Goal: Information Seeking & Learning: Learn about a topic

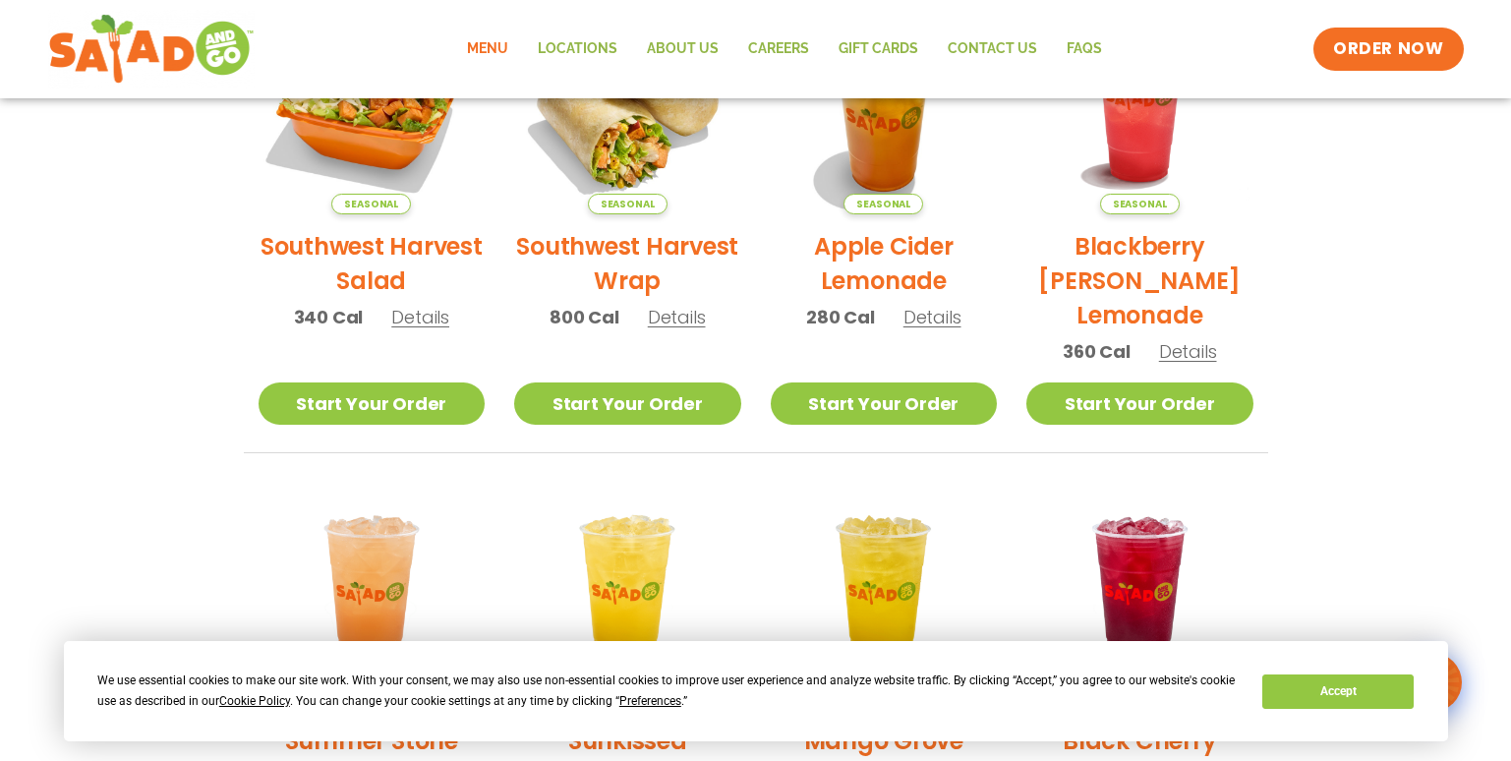
scroll to position [550, 0]
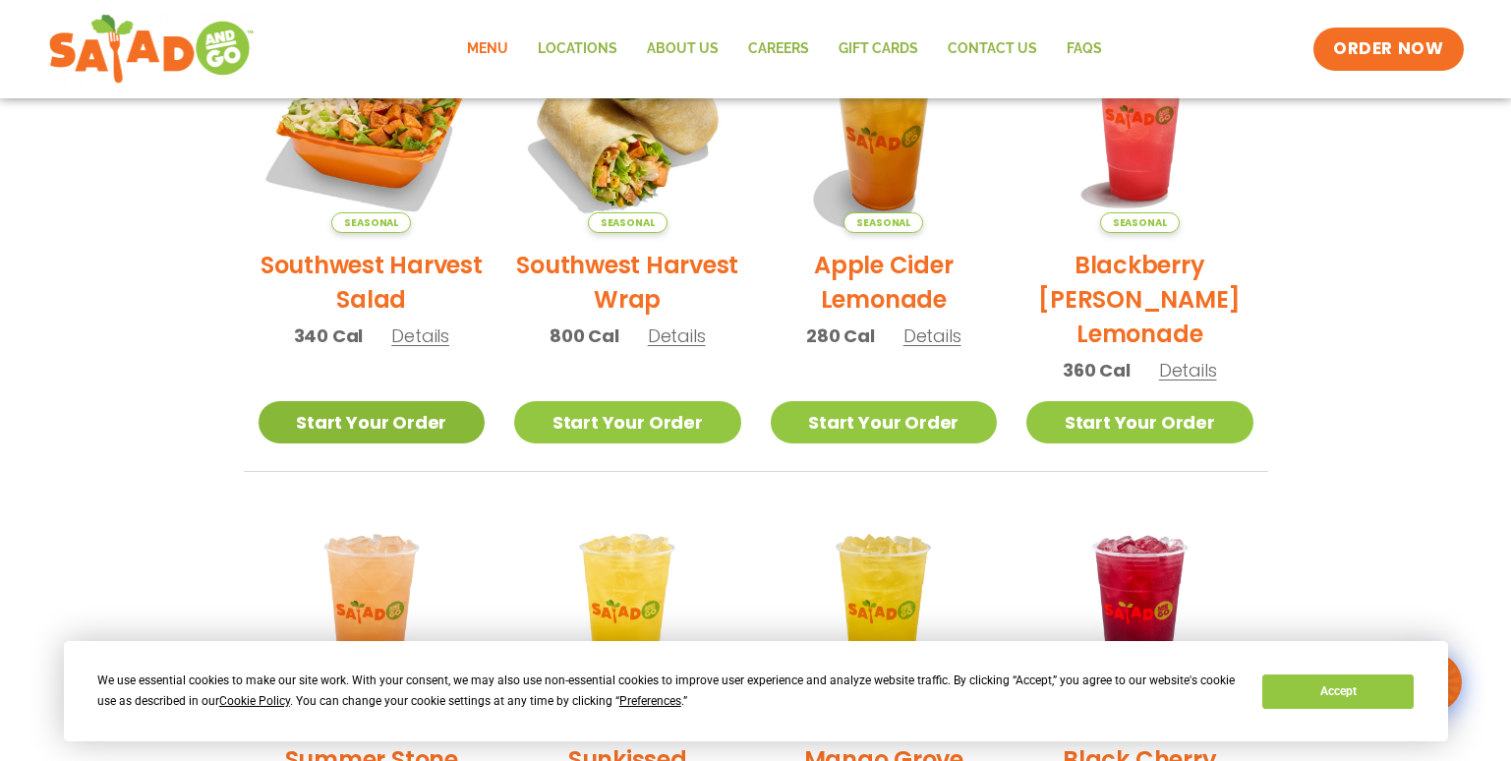
click at [376, 401] on link "Start Your Order" at bounding box center [372, 422] width 227 height 42
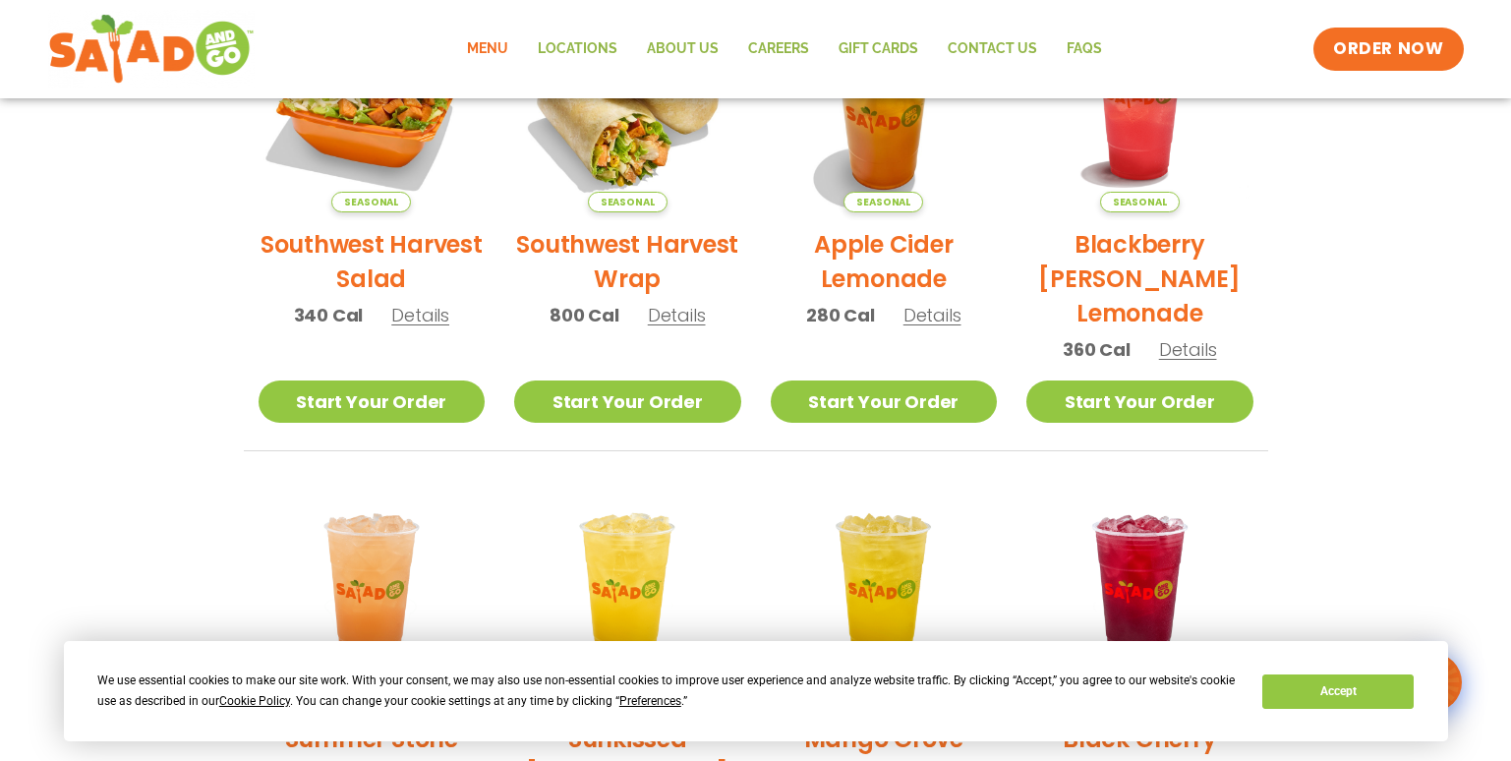
scroll to position [466, 0]
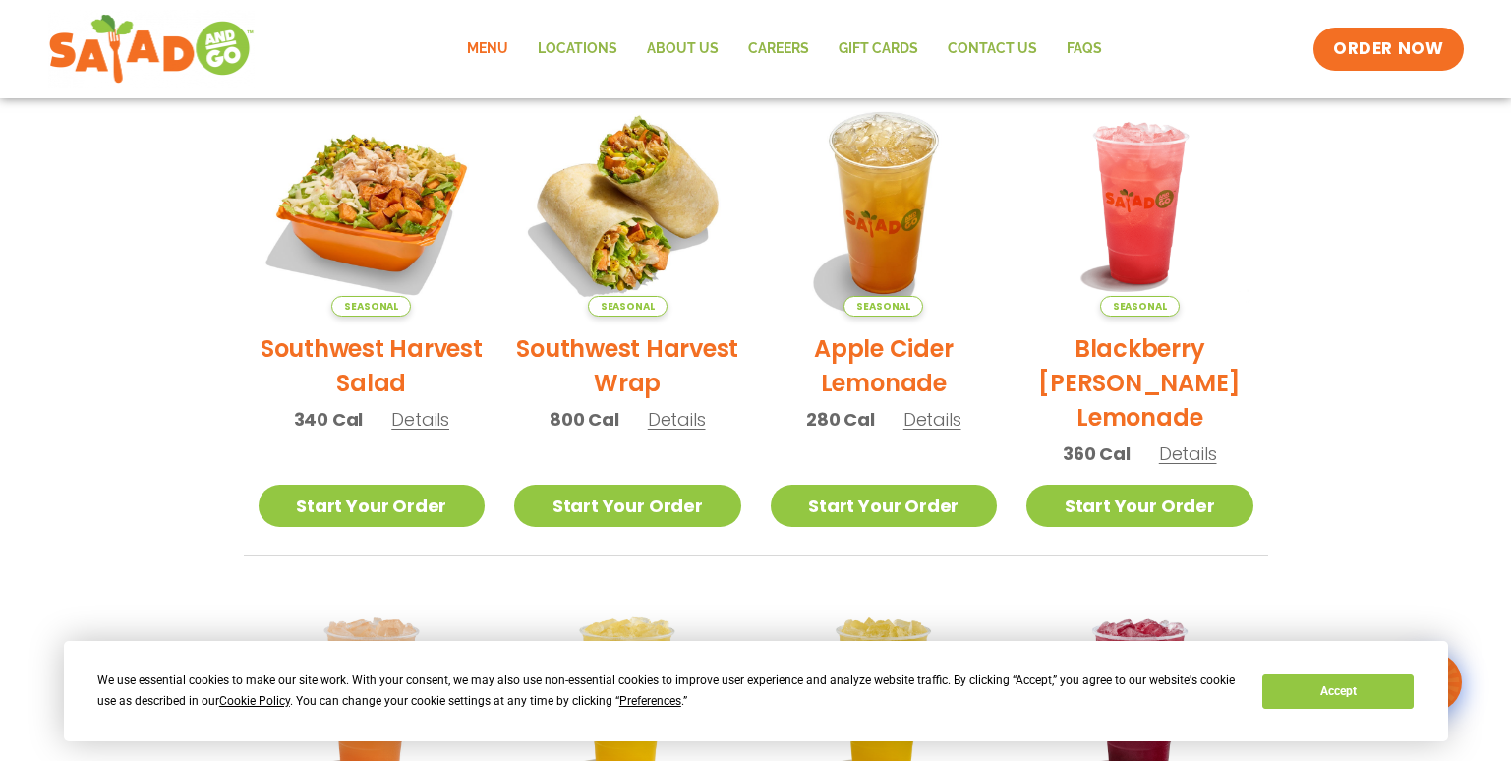
click at [376, 357] on h2 "Southwest Harvest Salad" at bounding box center [372, 365] width 227 height 69
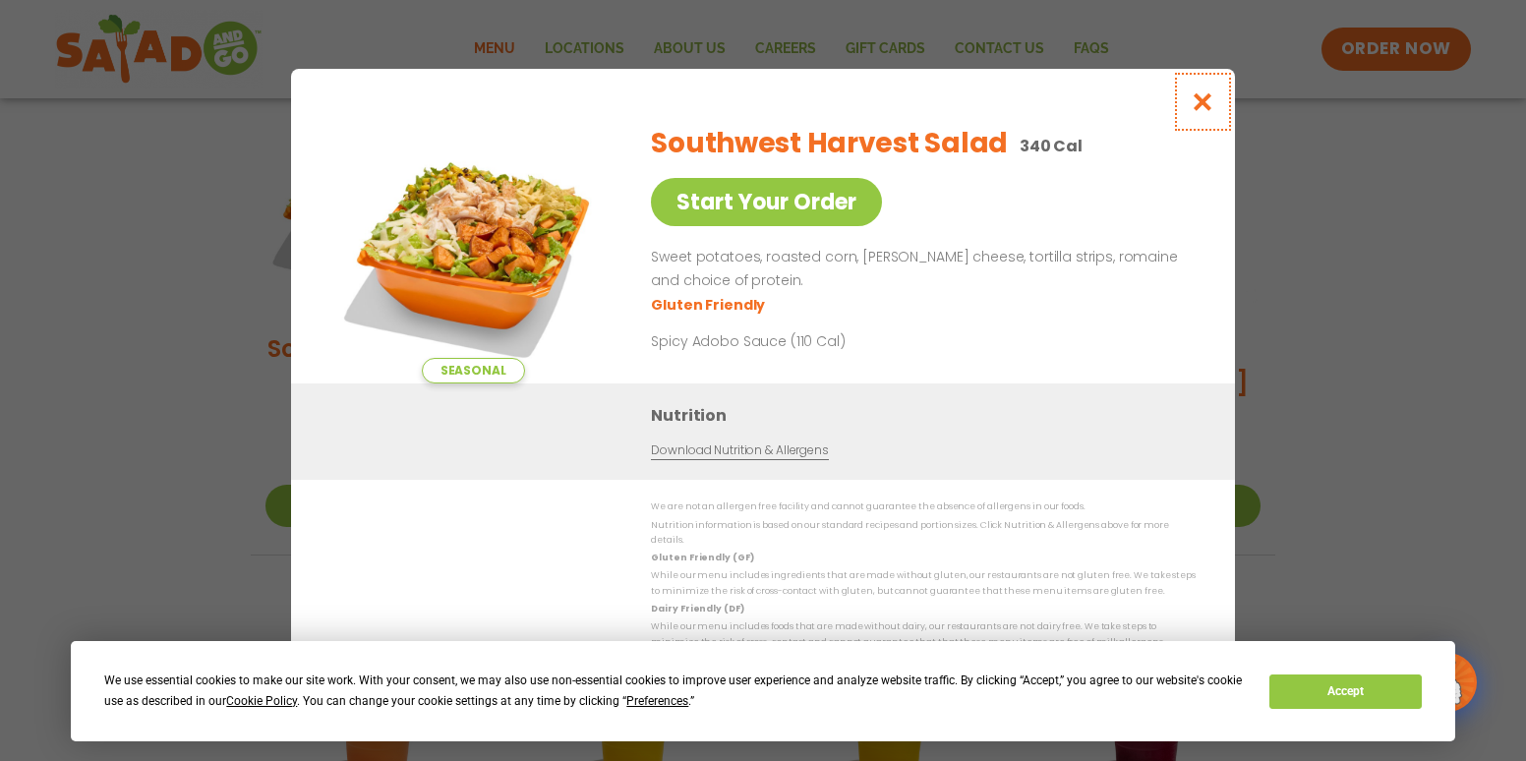
click at [1201, 109] on icon "Close modal" at bounding box center [1203, 101] width 25 height 21
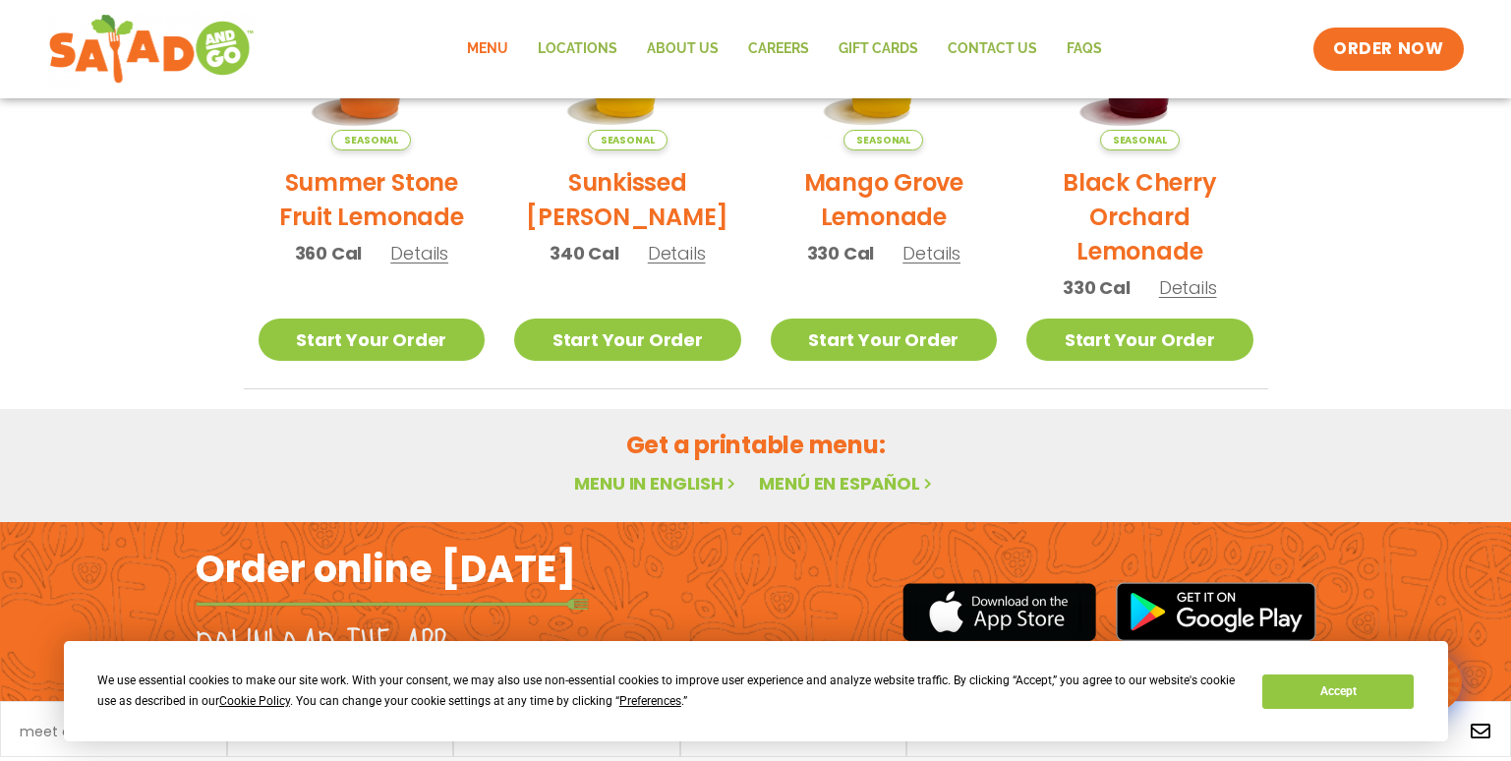
scroll to position [1189, 0]
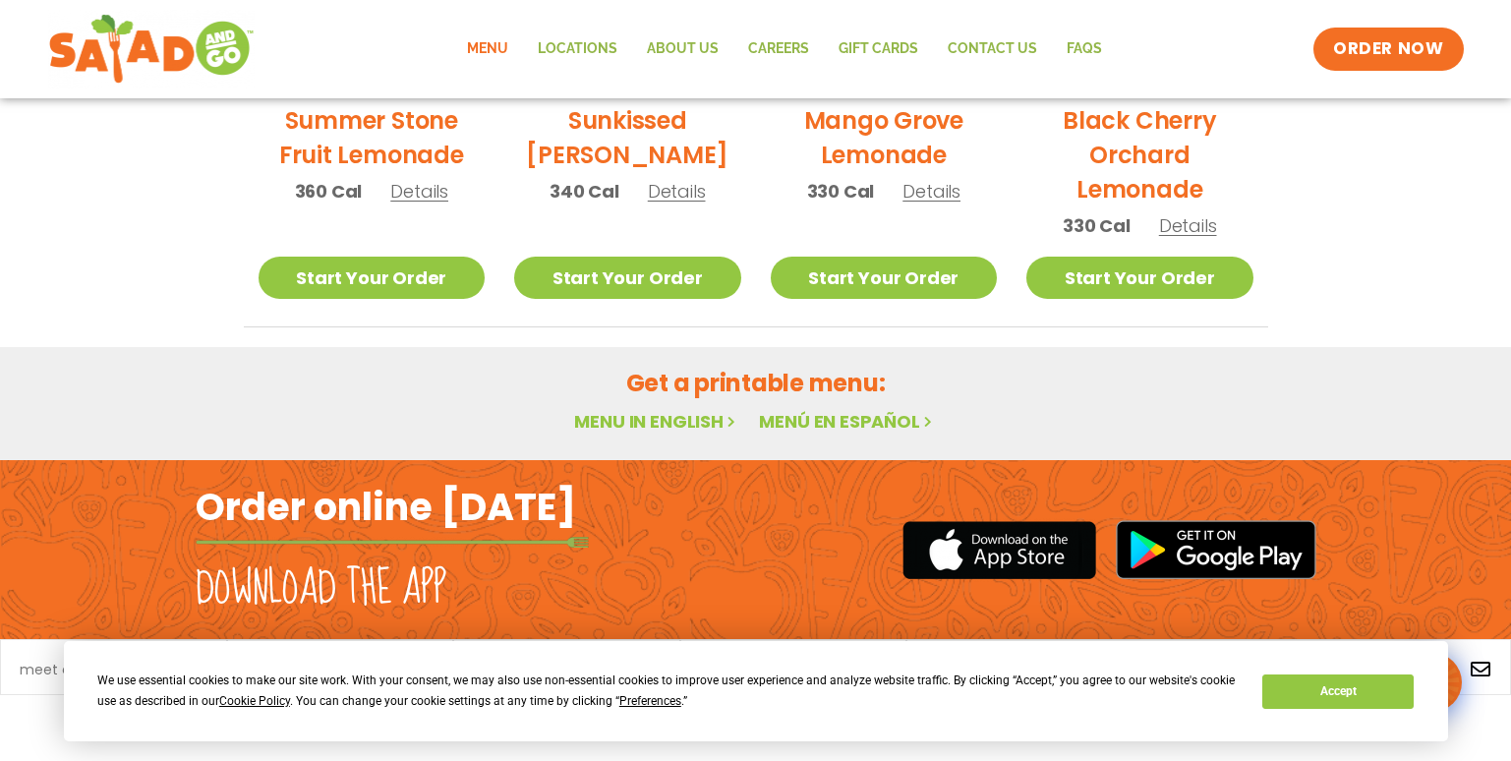
click at [651, 420] on link "Menu in English" at bounding box center [656, 421] width 165 height 25
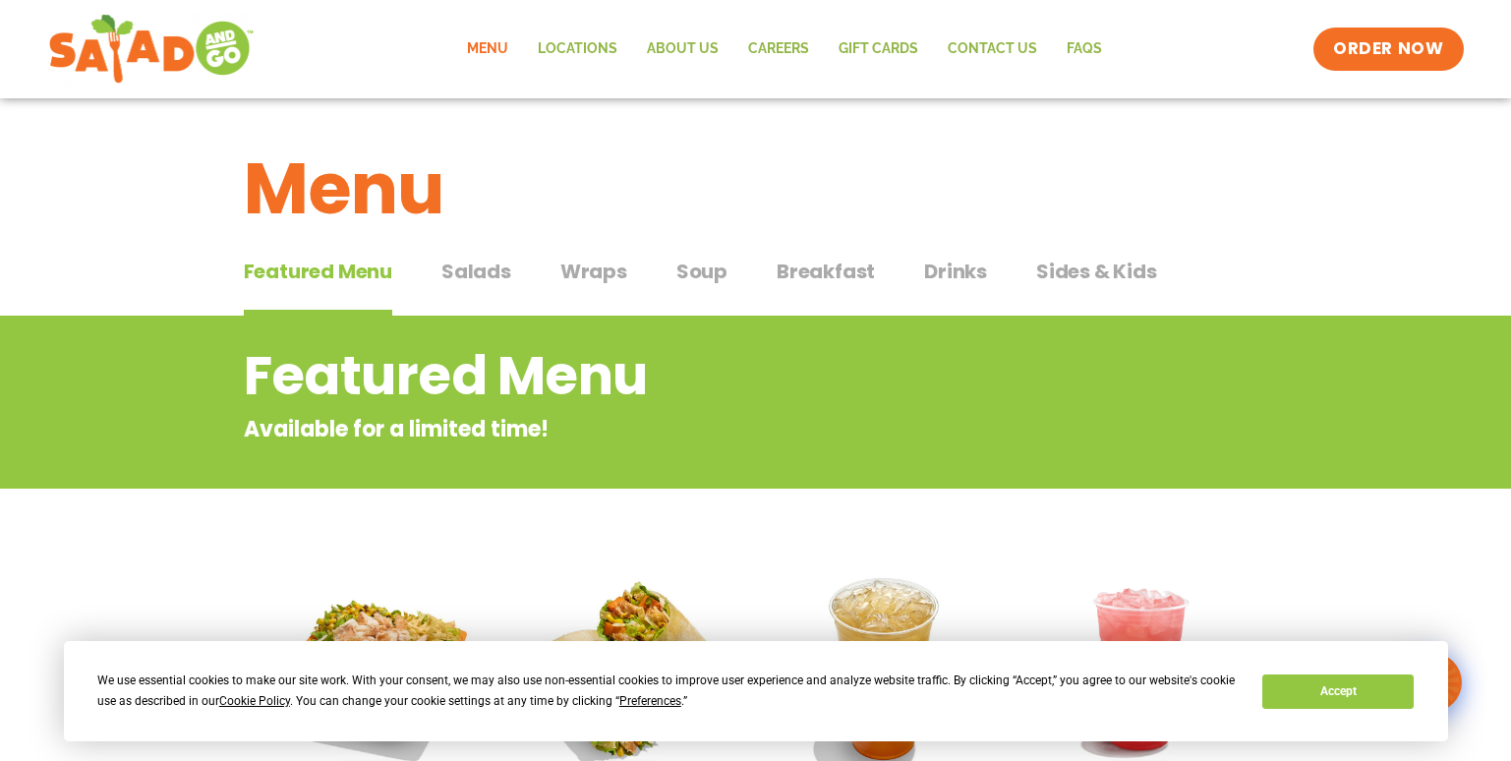
click at [471, 275] on span "Salads" at bounding box center [477, 272] width 70 height 30
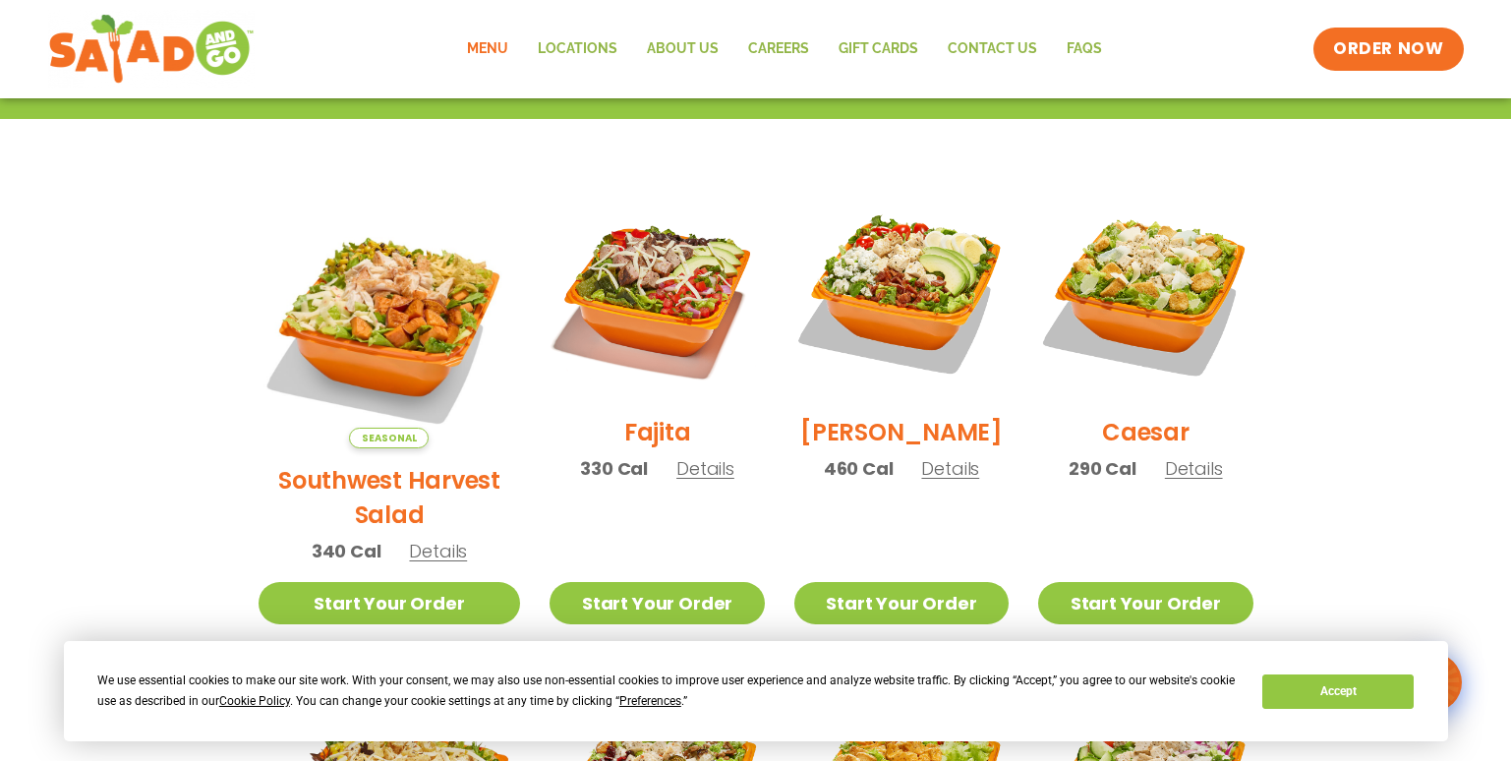
scroll to position [464, 0]
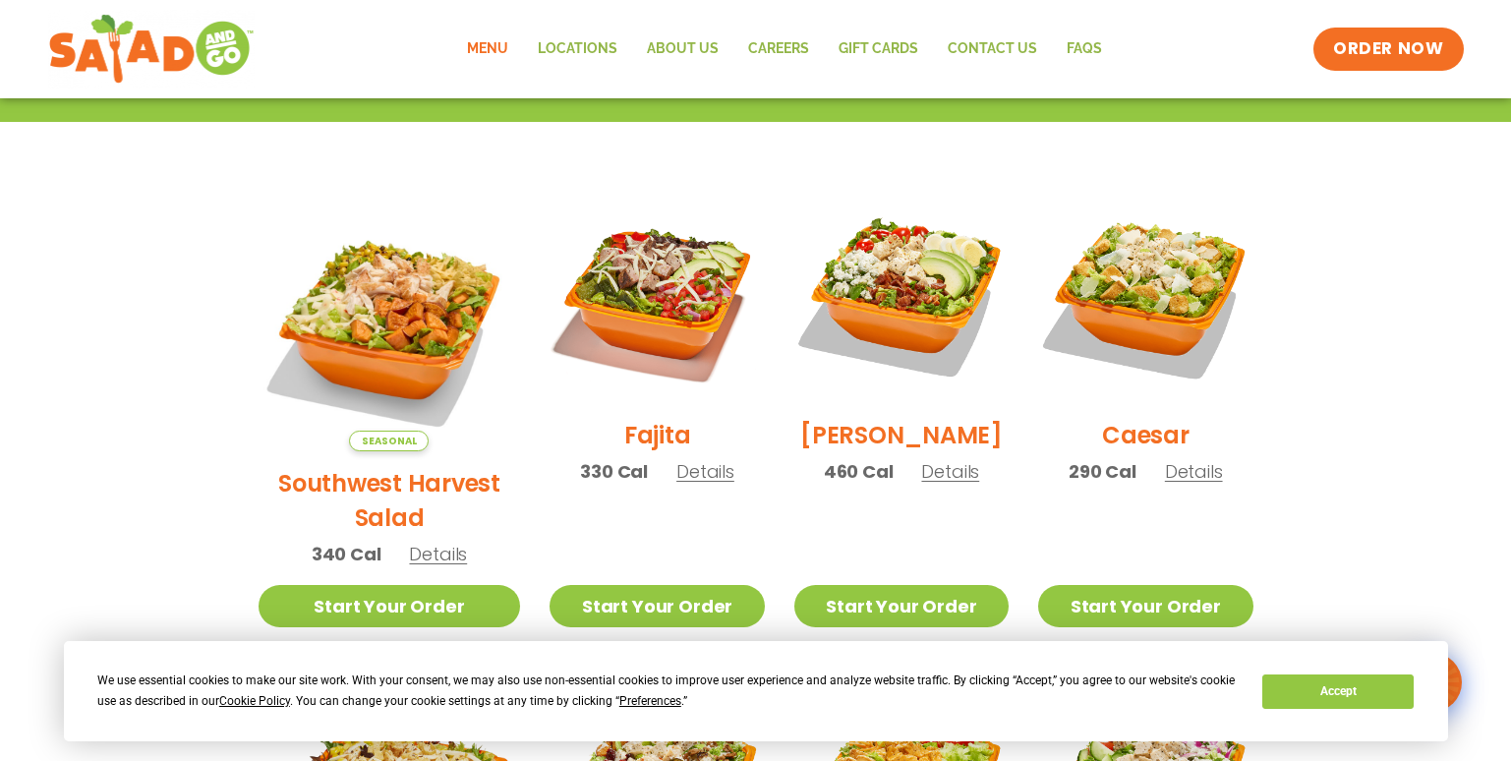
click at [929, 484] on span "Details" at bounding box center [950, 471] width 58 height 25
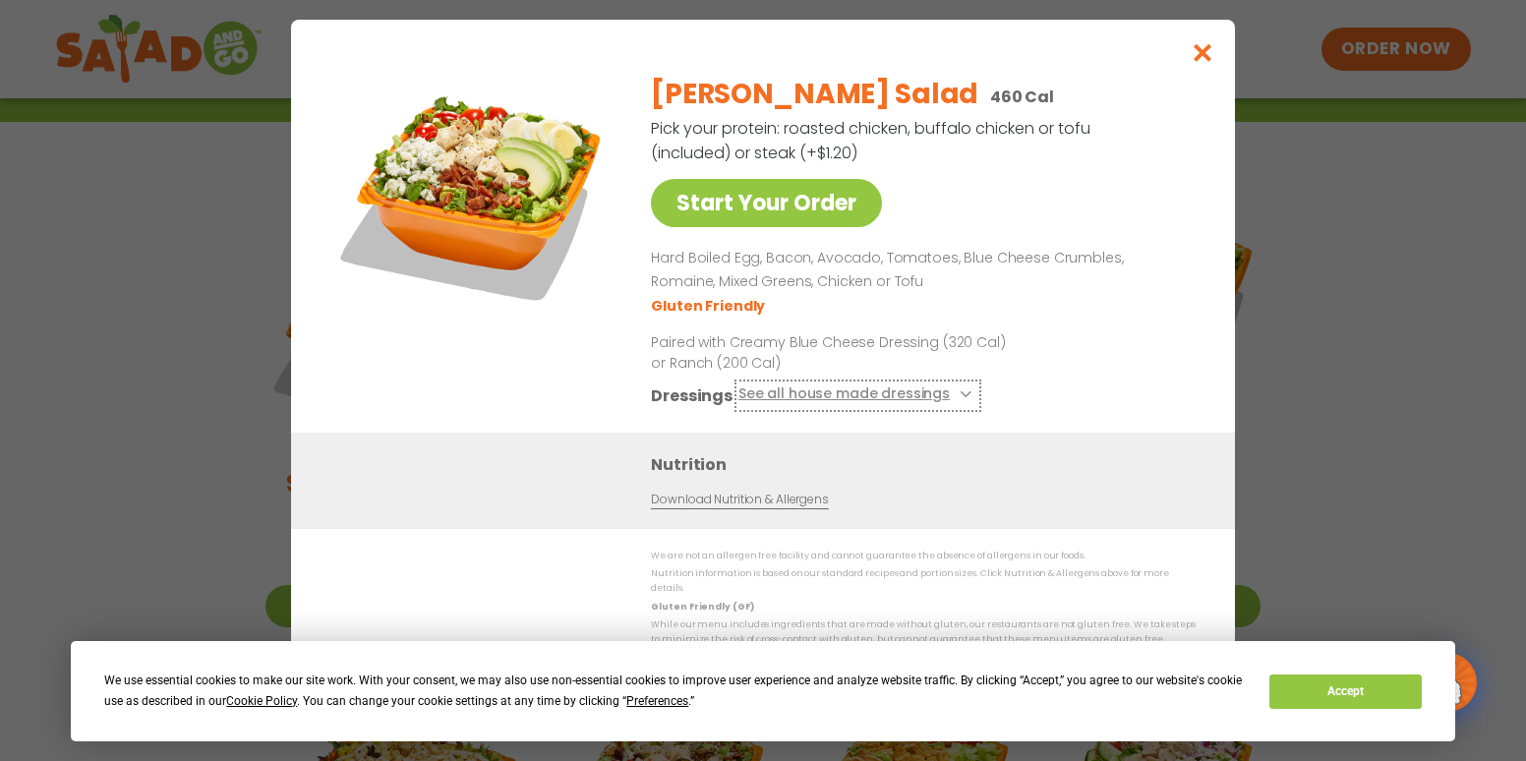
click at [960, 398] on icon at bounding box center [964, 394] width 8 height 8
